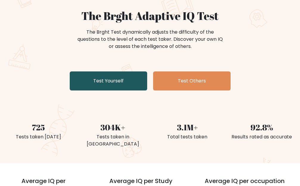
scroll to position [60, 0]
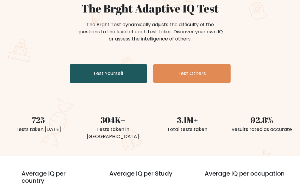
click at [105, 73] on link "Test Yourself" at bounding box center [108, 73] width 77 height 19
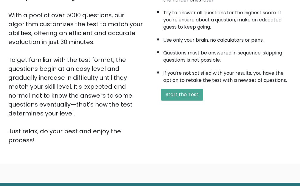
scroll to position [122, 0]
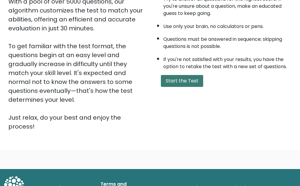
click at [168, 82] on button "Start the Test" at bounding box center [182, 81] width 42 height 12
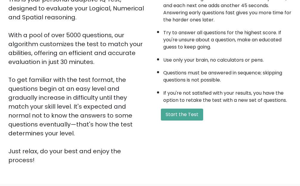
scroll to position [63, 0]
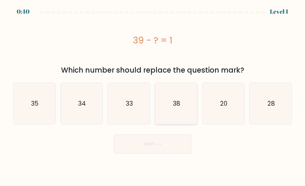
click at [182, 108] on icon "38" at bounding box center [175, 103] width 41 height 41
click at [153, 95] on input "d. 38" at bounding box center [153, 93] width 0 height 1
radio input "true"
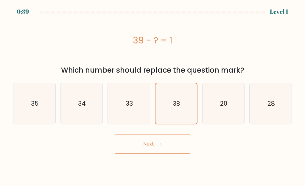
click at [169, 147] on button "Next" at bounding box center [152, 144] width 77 height 19
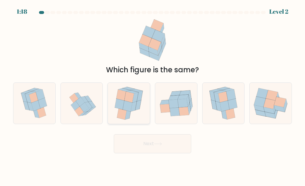
click at [133, 99] on icon at bounding box center [130, 96] width 10 height 11
click at [153, 95] on input "c." at bounding box center [153, 93] width 0 height 1
radio input "true"
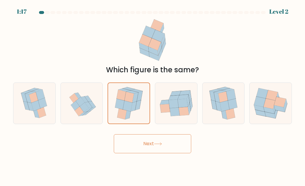
click at [162, 148] on button "Next" at bounding box center [152, 143] width 77 height 19
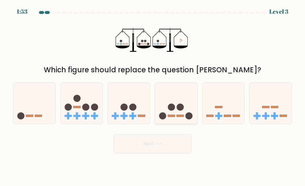
click at [178, 112] on icon at bounding box center [176, 103] width 42 height 35
click at [153, 95] on input "d." at bounding box center [153, 93] width 0 height 1
radio input "true"
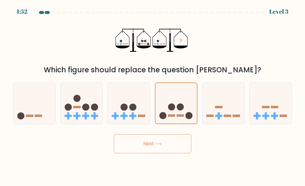
click at [168, 146] on button "Next" at bounding box center [152, 143] width 77 height 19
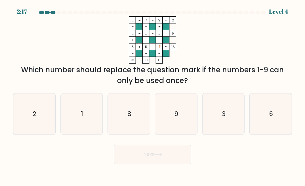
drag, startPoint x: 158, startPoint y: 157, endPoint x: 187, endPoint y: 147, distance: 30.9
click at [158, 156] on button "Next" at bounding box center [152, 154] width 77 height 19
click at [193, 62] on icon "... + 7 - 9 2 + + + ... + ... - ... 5 + + - 8 + 5 + ? = 16 = = = = 13 18 8 =" at bounding box center [152, 39] width 179 height 47
click at [278, 14] on div at bounding box center [153, 13] width 286 height 5
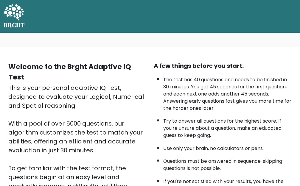
scroll to position [63, 0]
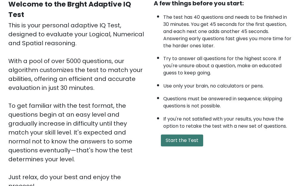
click at [183, 138] on button "Start the Test" at bounding box center [182, 141] width 42 height 12
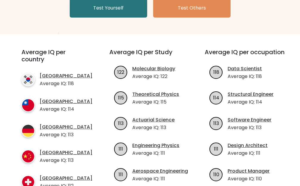
scroll to position [60, 0]
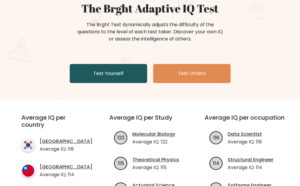
click at [112, 77] on link "Test Yourself" at bounding box center [108, 73] width 77 height 19
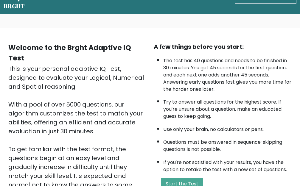
scroll to position [30, 0]
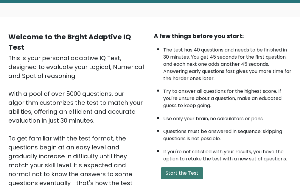
click at [174, 172] on button "Start the Test" at bounding box center [182, 173] width 42 height 12
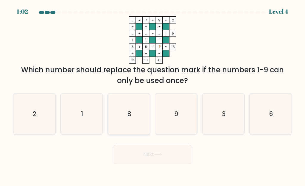
click at [130, 113] on text "8" at bounding box center [129, 114] width 4 height 9
click at [153, 95] on input "c. 8" at bounding box center [153, 93] width 0 height 1
radio input "true"
click at [192, 124] on icon "9" at bounding box center [175, 114] width 41 height 41
click at [153, 95] on input "d. 9" at bounding box center [153, 93] width 0 height 1
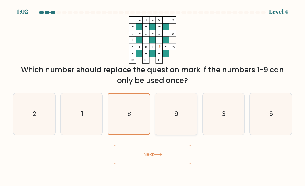
radio input "true"
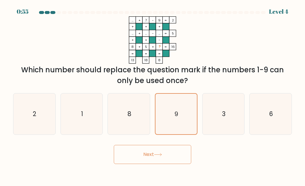
click at [170, 154] on button "Next" at bounding box center [152, 154] width 77 height 19
click at [159, 155] on icon at bounding box center [158, 154] width 8 height 3
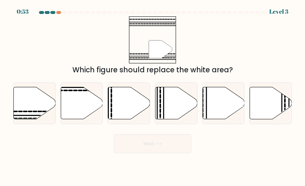
click at [159, 155] on body "0:53 Level 3" at bounding box center [152, 93] width 305 height 186
click at [33, 107] on icon at bounding box center [35, 103] width 42 height 32
click at [153, 95] on input "a." at bounding box center [153, 93] width 0 height 1
radio input "true"
click at [143, 143] on button "Next" at bounding box center [152, 143] width 77 height 19
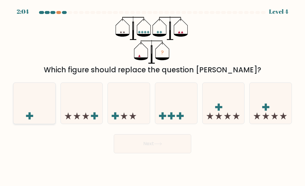
click at [34, 113] on icon at bounding box center [34, 103] width 42 height 35
click at [153, 95] on input "a." at bounding box center [153, 93] width 0 height 1
radio input "true"
click at [172, 144] on button "Next" at bounding box center [152, 143] width 77 height 19
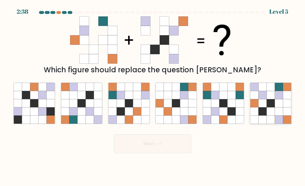
click at [262, 90] on icon at bounding box center [262, 87] width 8 height 8
click at [153, 93] on input "f." at bounding box center [153, 93] width 0 height 1
radio input "true"
click at [150, 144] on button "Next" at bounding box center [152, 143] width 77 height 19
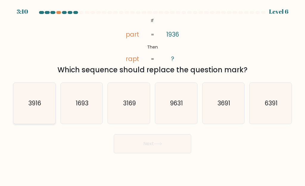
click at [27, 110] on icon "3916" at bounding box center [34, 103] width 41 height 41
click at [153, 95] on input "a. 3916" at bounding box center [153, 93] width 0 height 1
radio input "true"
click at [137, 143] on button "Next" at bounding box center [152, 143] width 77 height 19
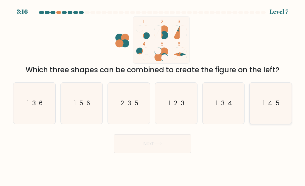
click at [271, 107] on text "1-4-5" at bounding box center [271, 103] width 17 height 9
click at [153, 95] on input "f. 1-4-5" at bounding box center [153, 93] width 0 height 1
radio input "true"
click at [169, 143] on button "Next" at bounding box center [152, 143] width 77 height 19
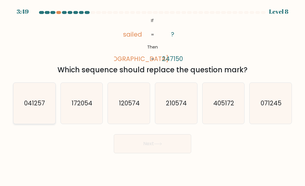
click at [27, 109] on icon "041257" at bounding box center [34, 103] width 41 height 41
click at [153, 95] on input "a. 041257" at bounding box center [153, 93] width 0 height 1
radio input "true"
click at [144, 145] on button "Next" at bounding box center [152, 143] width 77 height 19
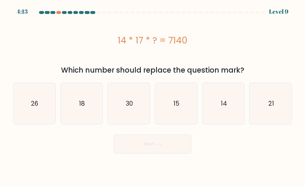
click at [172, 145] on button "Next" at bounding box center [152, 144] width 77 height 19
click at [171, 146] on button "Next" at bounding box center [152, 144] width 77 height 19
click at [66, 145] on div "Next" at bounding box center [153, 143] width 286 height 22
click at [154, 139] on button "Next" at bounding box center [152, 144] width 77 height 19
click at [14, 157] on body "3:42 Level 9 a." at bounding box center [152, 93] width 305 height 186
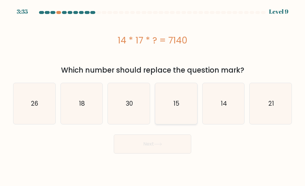
click at [184, 111] on icon "15" at bounding box center [175, 103] width 41 height 41
click at [153, 95] on input "d. 15" at bounding box center [153, 93] width 0 height 1
radio input "true"
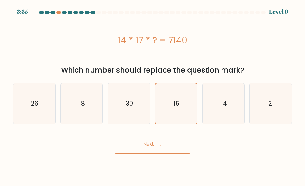
click at [177, 150] on button "Next" at bounding box center [152, 144] width 77 height 19
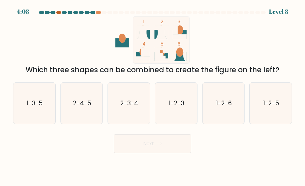
click at [59, 12] on div at bounding box center [58, 12] width 5 height 3
click at [59, 13] on div at bounding box center [58, 12] width 5 height 3
click at [58, 13] on div at bounding box center [58, 12] width 5 height 3
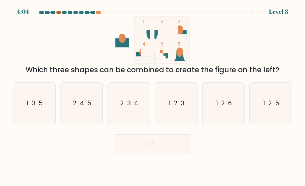
click at [58, 13] on div at bounding box center [58, 12] width 5 height 3
click at [220, 104] on text "1-2-6" at bounding box center [224, 103] width 16 height 9
click at [153, 95] on input "e. 1-2-6" at bounding box center [153, 93] width 0 height 1
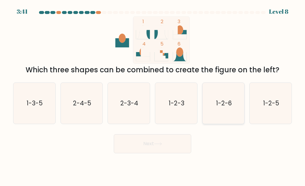
radio input "true"
click at [155, 149] on button "Next" at bounding box center [152, 143] width 77 height 19
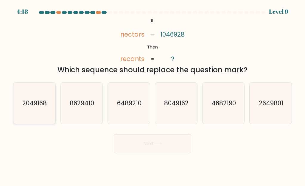
click at [34, 117] on icon "2049168" at bounding box center [34, 103] width 41 height 41
click at [153, 95] on input "a. 2049168" at bounding box center [153, 93] width 0 height 1
radio input "true"
click at [138, 145] on button "Next" at bounding box center [152, 143] width 77 height 19
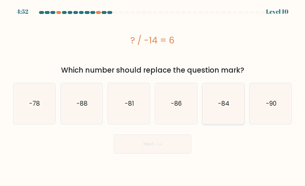
click at [226, 108] on icon "-84" at bounding box center [223, 103] width 41 height 41
click at [153, 95] on input "e. -84" at bounding box center [153, 93] width 0 height 1
radio input "true"
click at [171, 148] on button "Next" at bounding box center [152, 144] width 77 height 19
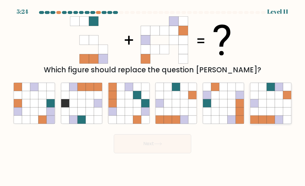
click at [267, 115] on icon at bounding box center [271, 112] width 8 height 8
click at [153, 95] on input "f." at bounding box center [153, 93] width 0 height 1
radio input "true"
click at [174, 150] on button "Next" at bounding box center [152, 143] width 77 height 19
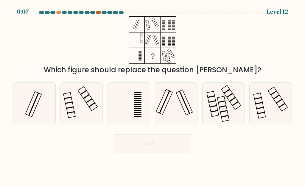
click at [99, 13] on div at bounding box center [98, 12] width 5 height 3
drag, startPoint x: 99, startPoint y: 13, endPoint x: 77, endPoint y: 36, distance: 32.2
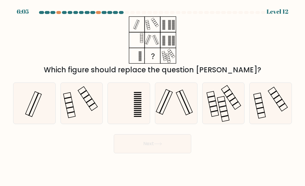
click at [77, 36] on div "Which figure should replace the question mark?" at bounding box center [153, 45] width 286 height 59
click at [160, 149] on button "Next" at bounding box center [152, 143] width 77 height 19
click at [161, 149] on button "Next" at bounding box center [152, 143] width 77 height 19
click at [161, 148] on button "Next" at bounding box center [152, 143] width 77 height 19
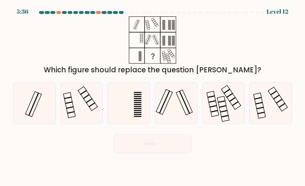
click at [154, 105] on div "d." at bounding box center [176, 104] width 47 height 42
click at [175, 109] on icon at bounding box center [175, 103] width 41 height 41
click at [153, 95] on input "d." at bounding box center [153, 93] width 0 height 1
radio input "true"
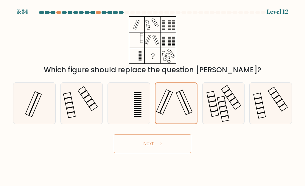
click at [171, 146] on button "Next" at bounding box center [152, 143] width 77 height 19
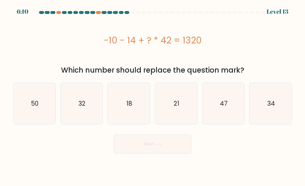
click at [121, 12] on div at bounding box center [121, 12] width 5 height 3
click at [127, 13] on div at bounding box center [127, 12] width 5 height 3
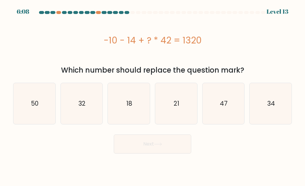
click at [27, 10] on div "6:08" at bounding box center [23, 11] width 13 height 9
click at [77, 112] on icon "32" at bounding box center [81, 103] width 41 height 41
click at [153, 95] on input "b. 32" at bounding box center [153, 93] width 0 height 1
radio input "true"
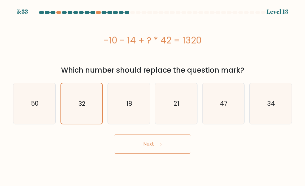
click at [153, 144] on button "Next" at bounding box center [152, 144] width 77 height 19
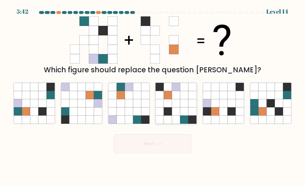
click at [184, 104] on icon at bounding box center [184, 103] width 8 height 8
click at [153, 95] on input "d." at bounding box center [153, 93] width 0 height 1
radio input "true"
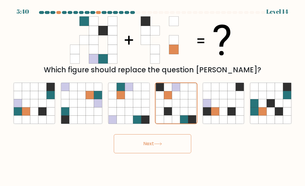
click at [163, 149] on button "Next" at bounding box center [152, 143] width 77 height 19
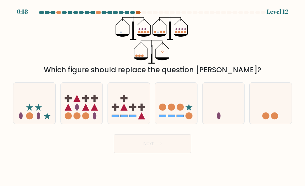
click at [138, 11] on div at bounding box center [138, 12] width 5 height 3
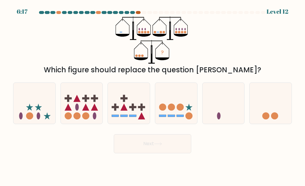
click at [138, 11] on div at bounding box center [138, 12] width 5 height 3
click at [21, 103] on icon at bounding box center [34, 103] width 42 height 35
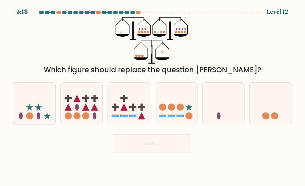
click at [153, 95] on input "a." at bounding box center [153, 93] width 0 height 1
radio input "true"
click at [150, 147] on button "Next" at bounding box center [152, 143] width 77 height 19
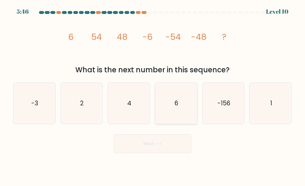
click at [172, 113] on icon "6" at bounding box center [175, 103] width 41 height 41
click at [153, 95] on input "d. 6" at bounding box center [153, 93] width 0 height 1
radio input "true"
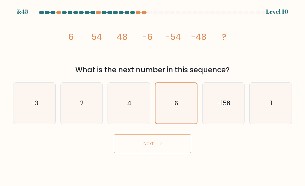
click at [175, 149] on button "Next" at bounding box center [152, 143] width 77 height 19
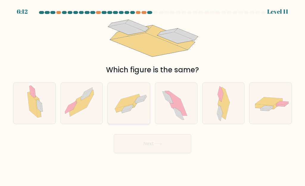
click at [126, 94] on icon at bounding box center [129, 103] width 42 height 29
click at [153, 94] on input "c." at bounding box center [153, 93] width 0 height 1
radio input "true"
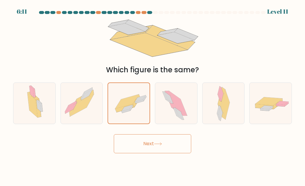
click at [181, 147] on button "Next" at bounding box center [152, 143] width 77 height 19
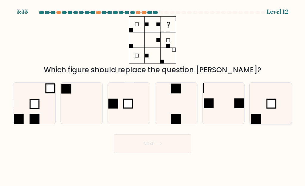
click at [262, 113] on icon at bounding box center [270, 103] width 41 height 41
click at [153, 95] on input "f." at bounding box center [153, 93] width 0 height 1
radio input "true"
click at [126, 135] on div "Next" at bounding box center [153, 142] width 286 height 22
click at [139, 144] on button "Next" at bounding box center [152, 143] width 77 height 19
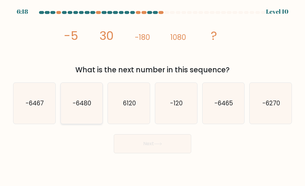
click at [94, 112] on icon "-6480" at bounding box center [81, 103] width 41 height 41
click at [153, 95] on input "b. -6480" at bounding box center [153, 93] width 0 height 1
radio input "true"
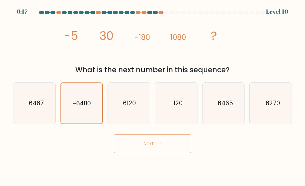
click at [162, 142] on button "Next" at bounding box center [152, 143] width 77 height 19
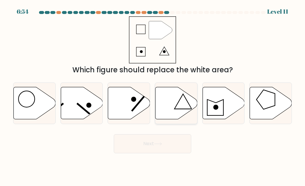
drag, startPoint x: 169, startPoint y: 101, endPoint x: 170, endPoint y: 106, distance: 5.1
click at [169, 102] on icon at bounding box center [176, 103] width 42 height 32
click at [153, 95] on input "d." at bounding box center [153, 93] width 0 height 1
radio input "true"
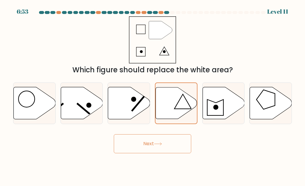
click at [179, 147] on button "Next" at bounding box center [152, 143] width 77 height 19
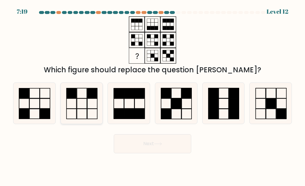
click at [79, 108] on icon at bounding box center [81, 103] width 41 height 41
click at [153, 95] on input "b." at bounding box center [153, 93] width 0 height 1
radio input "true"
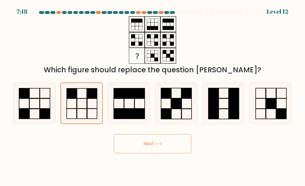
click at [150, 142] on button "Next" at bounding box center [152, 143] width 77 height 19
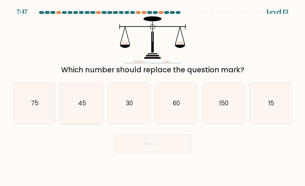
click at [88, 116] on icon "45" at bounding box center [81, 103] width 41 height 41
click at [153, 95] on input "b. 45" at bounding box center [153, 93] width 0 height 1
radio input "true"
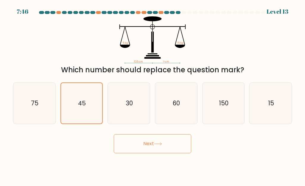
click at [162, 142] on icon at bounding box center [158, 143] width 8 height 3
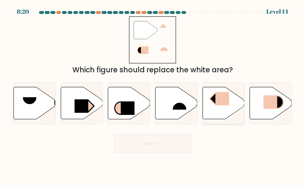
click at [214, 98] on rect at bounding box center [216, 99] width 12 height 12
click at [153, 95] on input "e." at bounding box center [153, 93] width 0 height 1
radio input "true"
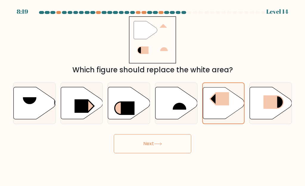
click at [175, 139] on button "Next" at bounding box center [152, 143] width 77 height 19
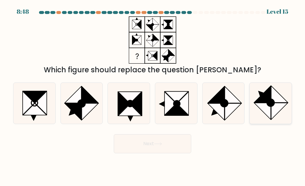
click at [267, 104] on ellipse at bounding box center [270, 103] width 10 height 10
click at [153, 95] on input "f." at bounding box center [153, 93] width 0 height 1
radio input "true"
click at [157, 143] on icon at bounding box center [158, 143] width 8 height 3
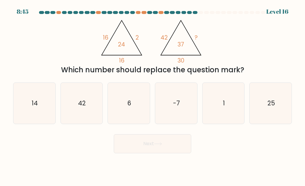
click at [205, 13] on div at bounding box center [206, 12] width 5 height 3
click at [275, 13] on div at bounding box center [153, 13] width 286 height 5
click at [281, 10] on div "Level 16" at bounding box center [277, 11] width 22 height 9
drag, startPoint x: 50, startPoint y: 175, endPoint x: 38, endPoint y: 175, distance: 11.9
drag, startPoint x: 38, startPoint y: 175, endPoint x: 1, endPoint y: 46, distance: 134.7
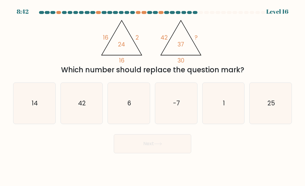
click at [1, 46] on form at bounding box center [152, 82] width 305 height 142
click at [235, 46] on div "@import url('https://fonts.googleapis.com/css?family=Abril+Fatface:400,100,100i…" at bounding box center [153, 45] width 286 height 59
drag, startPoint x: 0, startPoint y: 54, endPoint x: 138, endPoint y: 96, distance: 144.2
click at [4, 56] on form at bounding box center [152, 82] width 305 height 142
click at [181, 103] on icon "-7" at bounding box center [175, 103] width 41 height 41
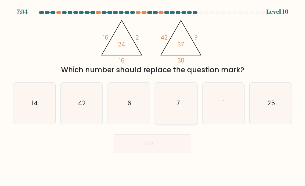
click at [153, 95] on input "d. -7" at bounding box center [153, 93] width 0 height 1
radio input "true"
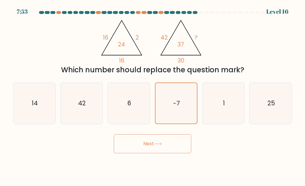
click at [162, 144] on icon at bounding box center [158, 143] width 8 height 3
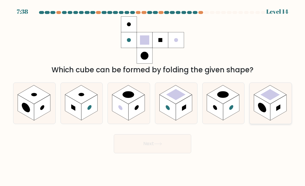
click at [271, 113] on rect at bounding box center [278, 108] width 16 height 26
click at [153, 95] on input "f." at bounding box center [153, 93] width 0 height 1
radio input "true"
click at [165, 148] on button "Next" at bounding box center [152, 143] width 77 height 19
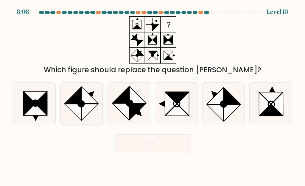
click at [88, 109] on icon at bounding box center [90, 112] width 16 height 16
click at [153, 95] on input "b." at bounding box center [153, 93] width 0 height 1
radio input "true"
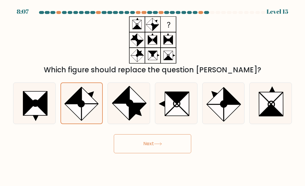
click at [161, 147] on button "Next" at bounding box center [152, 143] width 77 height 19
click at [164, 148] on button "Next" at bounding box center [152, 143] width 77 height 19
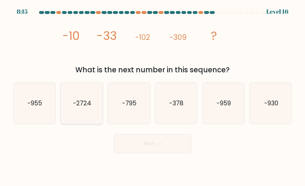
click at [94, 110] on icon "-2724" at bounding box center [81, 103] width 41 height 41
click at [153, 95] on input "b. -2724" at bounding box center [153, 93] width 0 height 1
radio input "true"
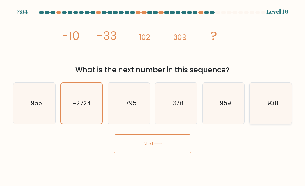
click at [261, 111] on icon "-930" at bounding box center [270, 103] width 41 height 41
click at [153, 95] on input "f. -930" at bounding box center [153, 93] width 0 height 1
radio input "true"
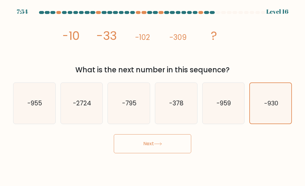
click at [172, 143] on button "Next" at bounding box center [152, 143] width 77 height 19
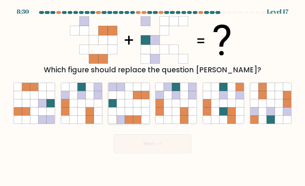
click at [128, 94] on icon at bounding box center [129, 95] width 8 height 8
click at [153, 94] on input "c." at bounding box center [153, 93] width 0 height 1
radio input "true"
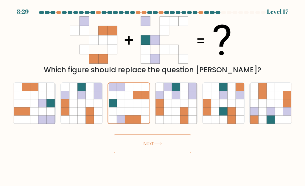
click at [172, 145] on button "Next" at bounding box center [152, 143] width 77 height 19
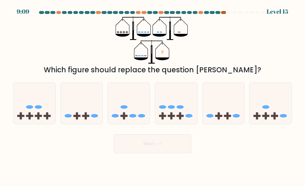
click at [223, 11] on div at bounding box center [223, 12] width 5 height 3
click at [38, 116] on rect at bounding box center [38, 116] width 7 height 2
click at [153, 95] on input "a." at bounding box center [153, 93] width 0 height 1
radio input "true"
click at [148, 147] on button "Next" at bounding box center [152, 143] width 77 height 19
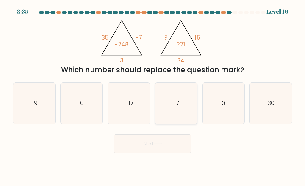
click at [186, 105] on icon "17" at bounding box center [175, 103] width 41 height 41
click at [153, 95] on input "d. 17" at bounding box center [153, 93] width 0 height 1
radio input "true"
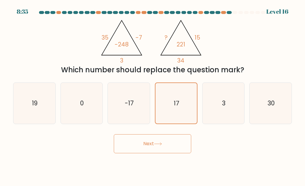
click at [161, 138] on button "Next" at bounding box center [152, 143] width 77 height 19
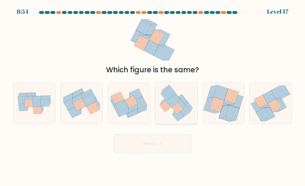
click at [179, 116] on icon at bounding box center [178, 115] width 12 height 11
click at [153, 95] on input "d." at bounding box center [153, 93] width 0 height 1
radio input "true"
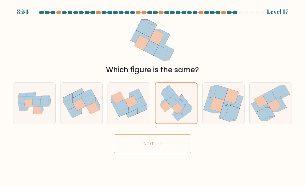
click at [172, 147] on button "Next" at bounding box center [152, 143] width 77 height 19
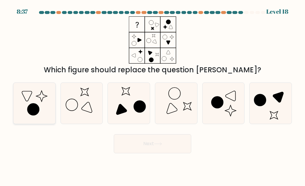
click at [33, 95] on icon at bounding box center [34, 103] width 41 height 41
click at [153, 95] on input "a." at bounding box center [153, 93] width 0 height 1
radio input "true"
click at [150, 143] on button "Next" at bounding box center [152, 143] width 77 height 19
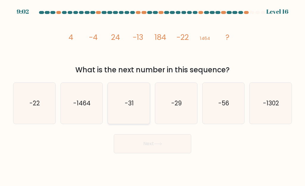
click at [123, 99] on icon "-31" at bounding box center [128, 103] width 41 height 41
click at [153, 95] on input "c. -31" at bounding box center [153, 93] width 0 height 1
radio input "true"
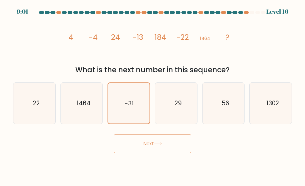
click at [155, 147] on button "Next" at bounding box center [152, 143] width 77 height 19
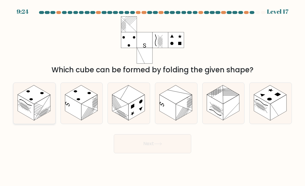
click at [51, 110] on icon at bounding box center [34, 103] width 42 height 41
click at [153, 95] on input "a." at bounding box center [153, 93] width 0 height 1
radio input "true"
click at [156, 147] on button "Next" at bounding box center [152, 143] width 77 height 19
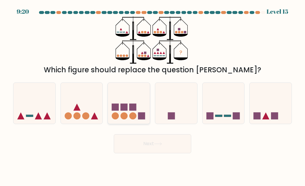
click at [132, 118] on circle at bounding box center [133, 115] width 7 height 7
click at [153, 95] on input "c." at bounding box center [153, 93] width 0 height 1
radio input "true"
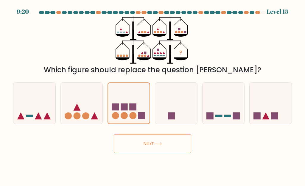
click at [149, 146] on button "Next" at bounding box center [152, 143] width 77 height 19
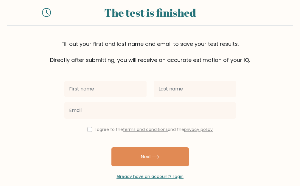
scroll to position [23, 0]
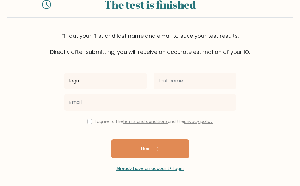
type input "lagu"
click at [187, 70] on div "lagu I agree to the terms and conditions and the privacy policy Next Already ha…" at bounding box center [150, 114] width 179 height 116
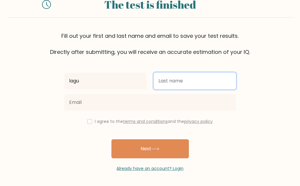
click at [187, 84] on input "text" at bounding box center [195, 81] width 82 height 17
type input "gual"
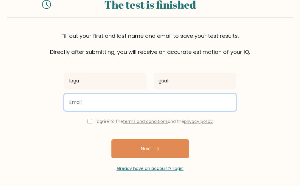
click at [143, 105] on input "email" at bounding box center [150, 102] width 172 height 17
type input "ashitdas9489@gmail.com"
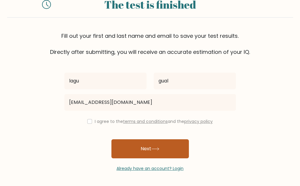
click at [159, 154] on button "Next" at bounding box center [149, 148] width 77 height 19
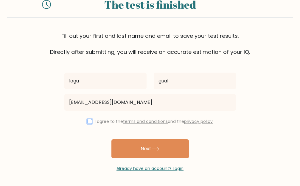
click at [88, 122] on input "checkbox" at bounding box center [89, 121] width 5 height 5
checkbox input "true"
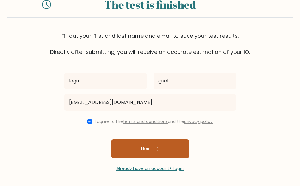
click at [141, 147] on button "Next" at bounding box center [149, 148] width 77 height 19
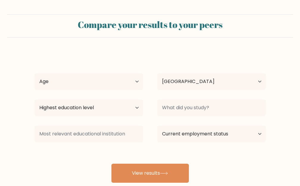
select select "IN"
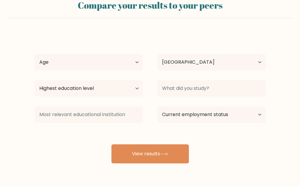
scroll to position [30, 0]
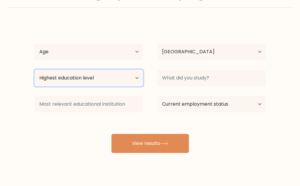
click at [95, 76] on select "Highest education level No schooling Primary Lower Secondary Upper Secondary Oc…" at bounding box center [89, 78] width 108 height 17
select select "upper_secondary"
click at [35, 70] on select "Highest education level No schooling Primary Lower Secondary Upper Secondary Oc…" at bounding box center [89, 78] width 108 height 17
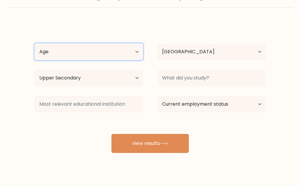
click at [103, 58] on select "Age Under [DEMOGRAPHIC_DATA] [DEMOGRAPHIC_DATA] [DEMOGRAPHIC_DATA] [DEMOGRAPHIC…" at bounding box center [89, 51] width 108 height 17
select select "min_18"
click at [35, 43] on select "Age Under [DEMOGRAPHIC_DATA] [DEMOGRAPHIC_DATA] [DEMOGRAPHIC_DATA] [DEMOGRAPHIC…" at bounding box center [89, 51] width 108 height 17
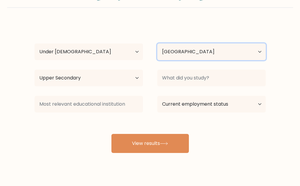
click at [215, 52] on select "Country [GEOGRAPHIC_DATA] [GEOGRAPHIC_DATA] [GEOGRAPHIC_DATA] [US_STATE] [GEOGR…" at bounding box center [211, 51] width 108 height 17
click at [10, 21] on form "Compare your results to your peers lagu gual Age Under [DEMOGRAPHIC_DATA] [DEMO…" at bounding box center [150, 69] width 300 height 169
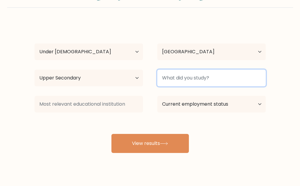
click at [216, 82] on input at bounding box center [211, 78] width 108 height 17
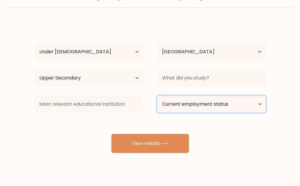
click at [220, 103] on select "Current employment status Employed Student Retired Other / prefer not to answer" at bounding box center [211, 104] width 108 height 17
select select "student"
click at [157, 96] on select "Current employment status Employed Student Retired Other / prefer not to answer" at bounding box center [211, 104] width 108 height 17
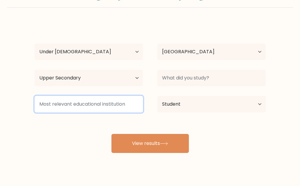
click at [119, 107] on input at bounding box center [89, 104] width 108 height 17
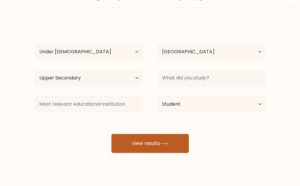
click at [164, 145] on icon at bounding box center [164, 143] width 8 height 3
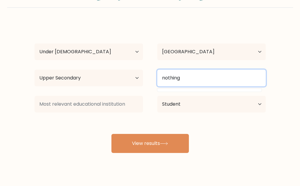
type input "nothing"
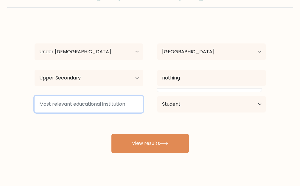
click at [58, 101] on input at bounding box center [89, 104] width 108 height 17
type input "none"
click at [111, 134] on button "View results" at bounding box center [149, 143] width 77 height 19
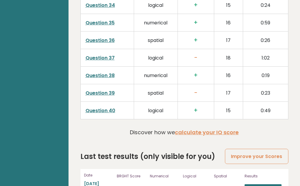
scroll to position [1587, 0]
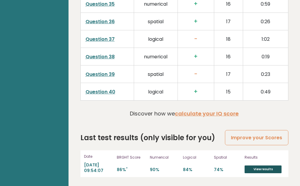
click at [263, 169] on link "View results" at bounding box center [263, 170] width 37 height 8
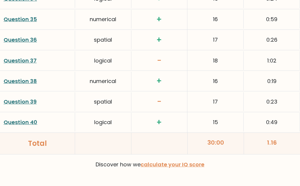
scroll to position [1592, 0]
